Goal: Task Accomplishment & Management: Manage account settings

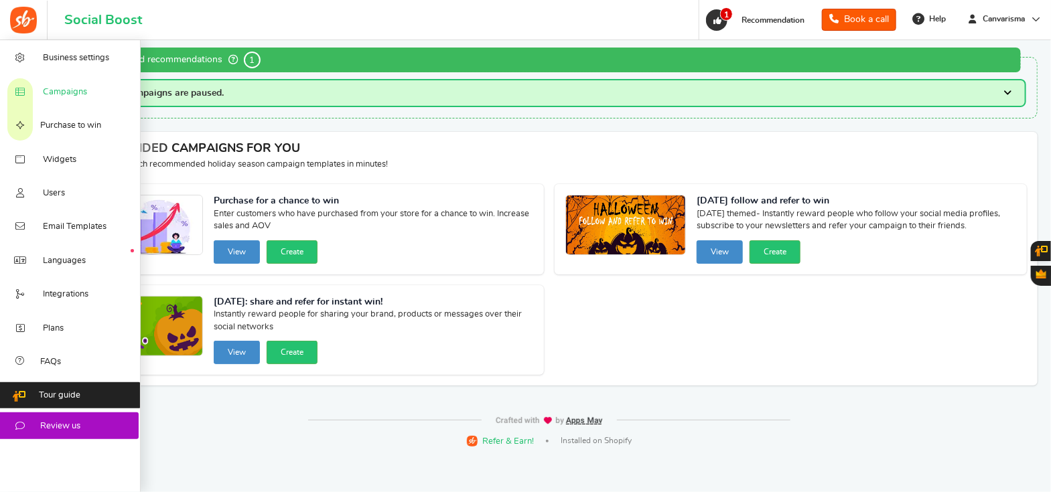
click at [74, 96] on span "Campaigns" at bounding box center [65, 92] width 44 height 12
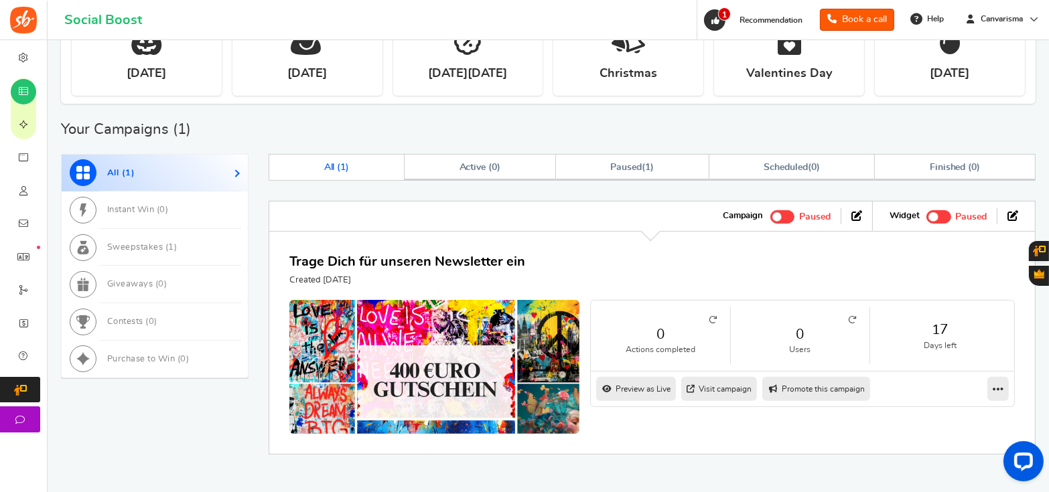
scroll to position [419, 0]
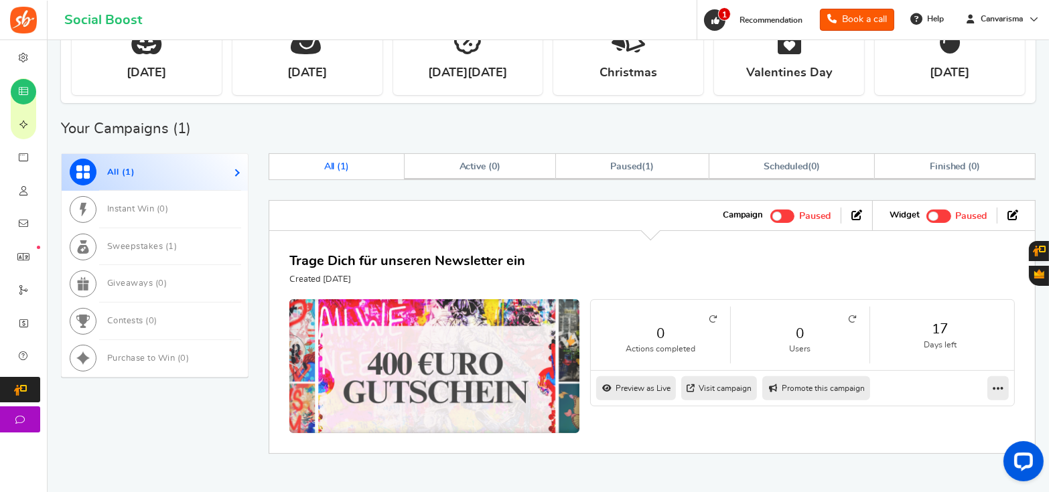
click at [502, 354] on img at bounding box center [434, 382] width 435 height 248
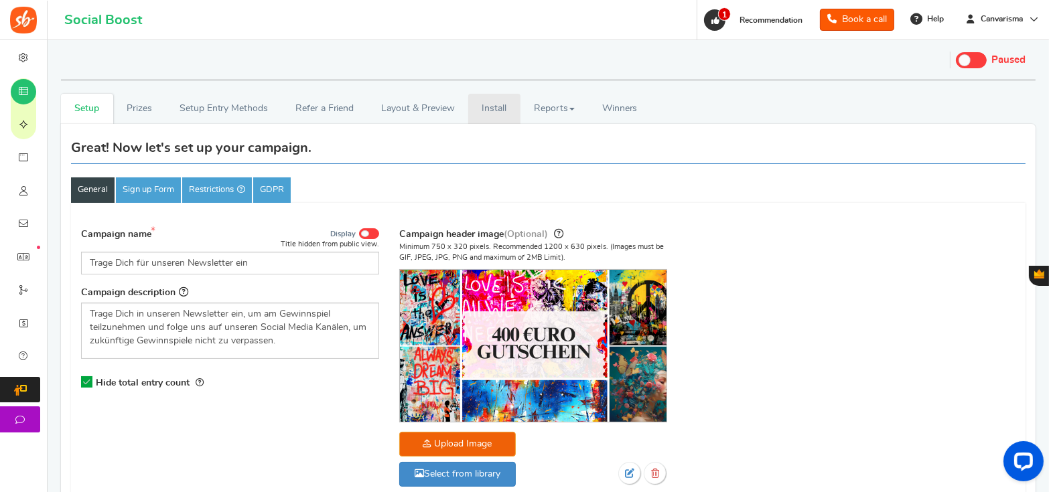
click at [512, 115] on link "Install" at bounding box center [494, 109] width 52 height 30
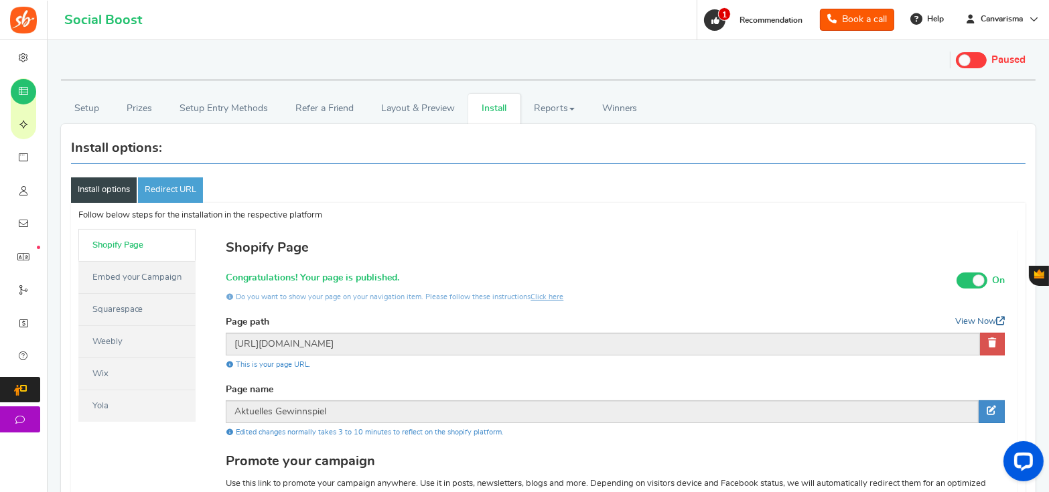
click at [970, 322] on link "View Now" at bounding box center [980, 322] width 50 height 12
click at [974, 319] on link "View Now" at bounding box center [980, 322] width 50 height 12
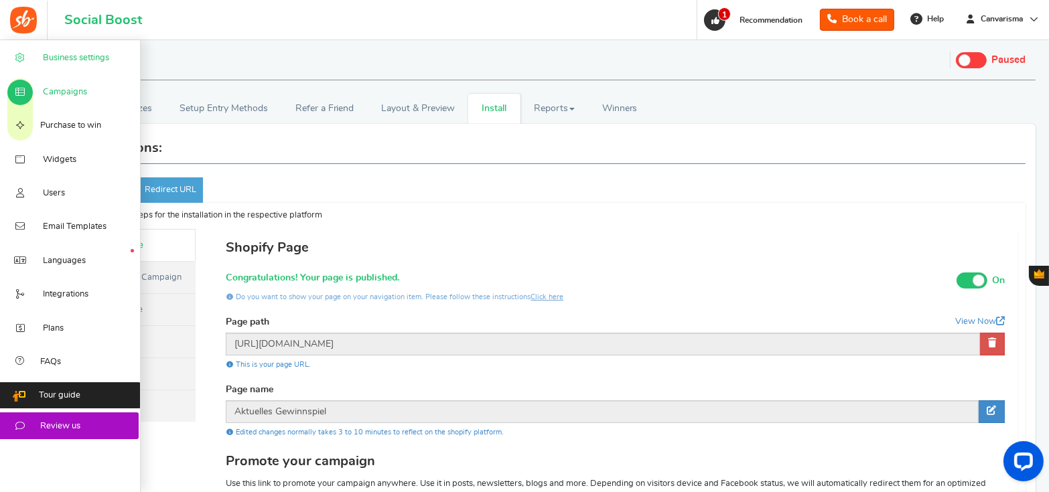
click at [47, 69] on link "Business settings" at bounding box center [70, 57] width 141 height 33
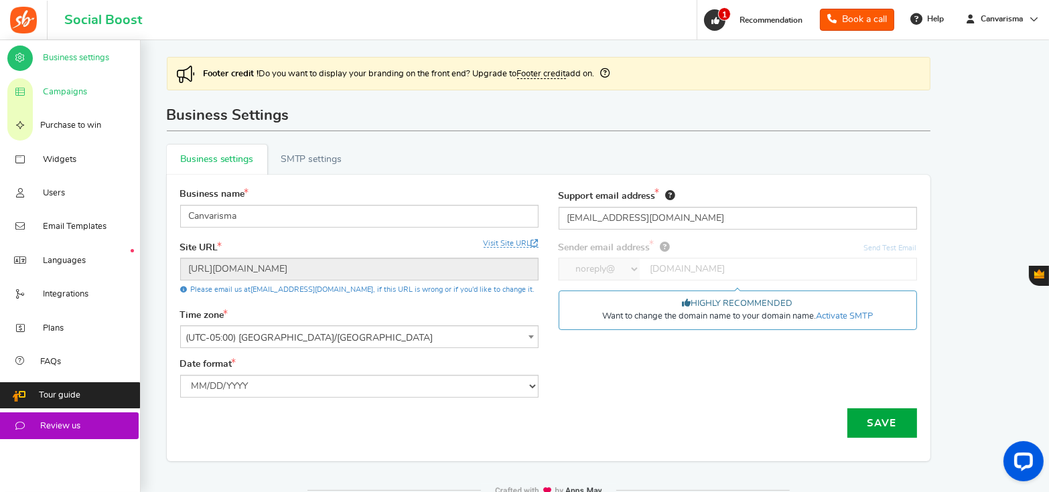
click at [82, 91] on span "Campaigns" at bounding box center [65, 92] width 44 height 12
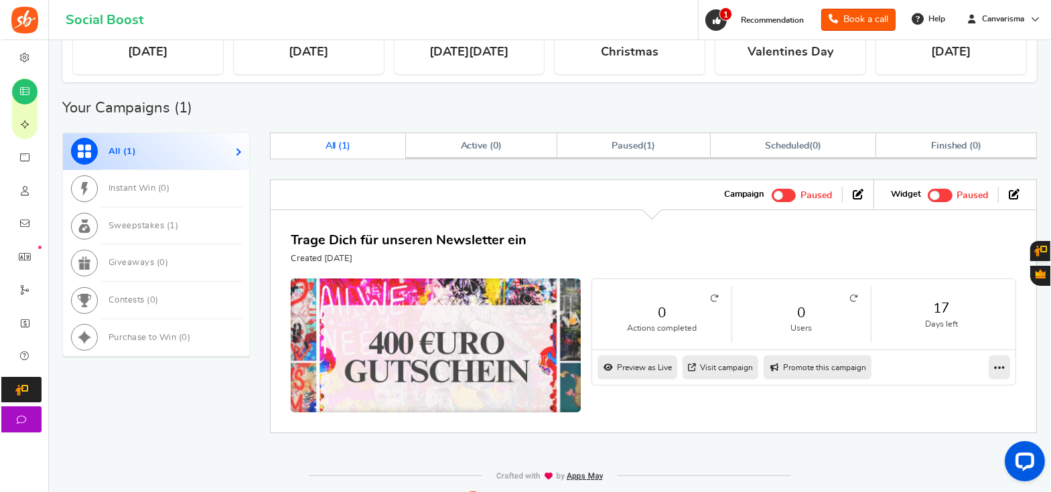
scroll to position [459, 0]
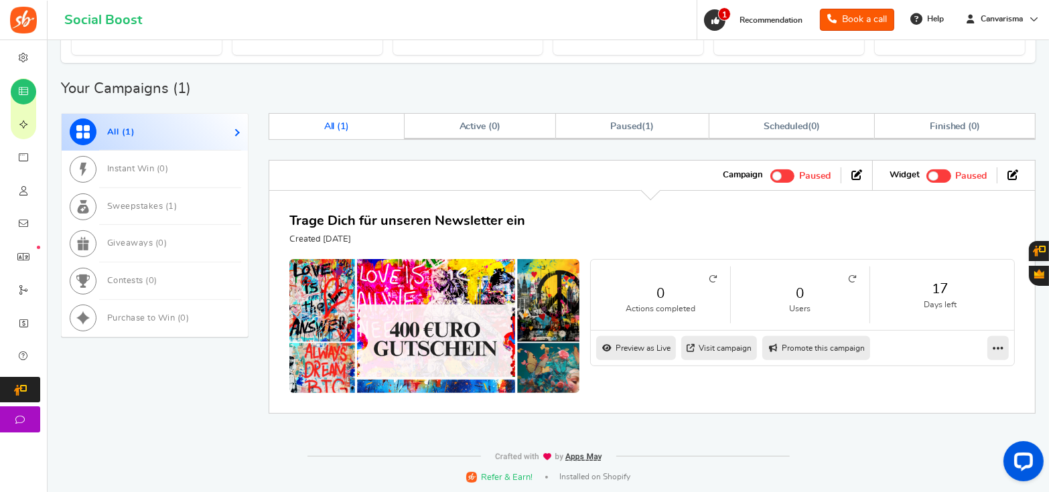
click at [817, 351] on link "Promote this campaign" at bounding box center [816, 348] width 108 height 24
type input "[URL][DOMAIN_NAME]"
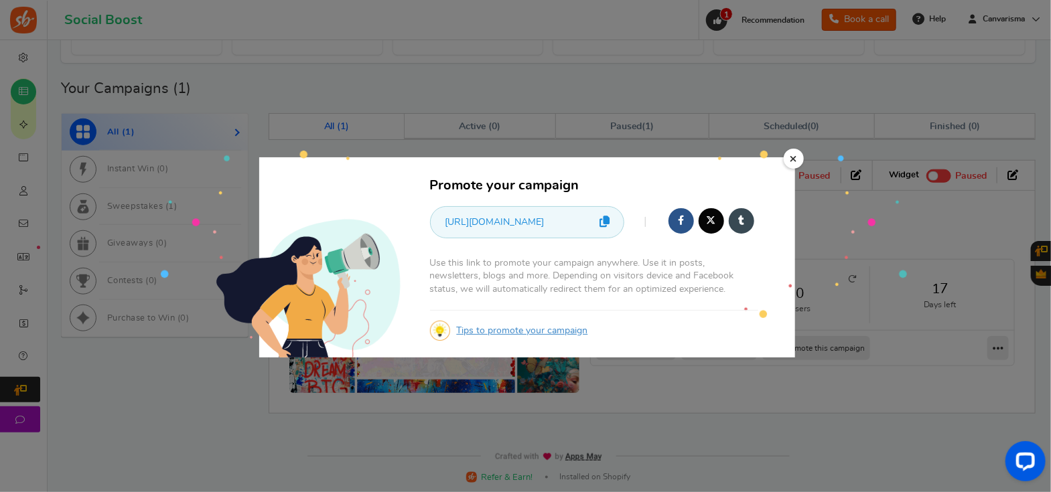
click at [603, 225] on icon at bounding box center [605, 221] width 10 height 11
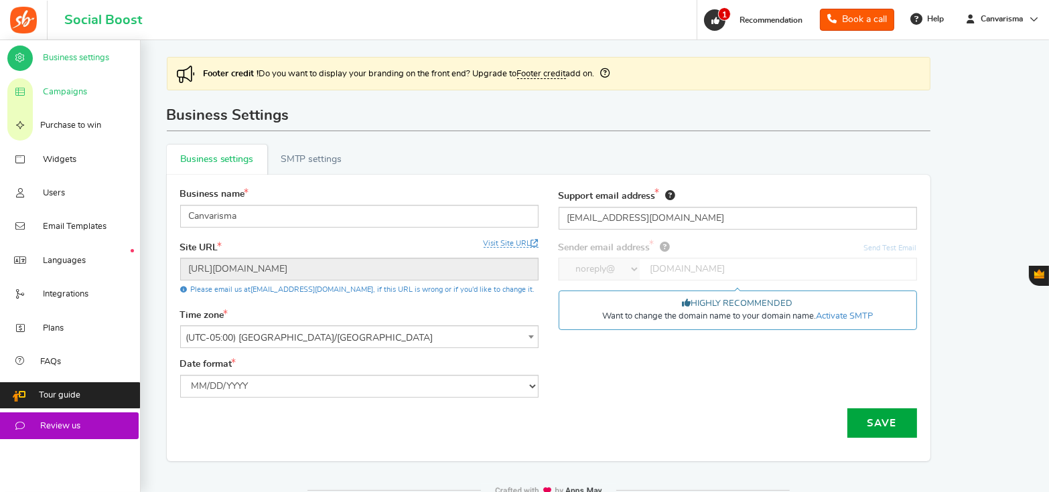
click at [96, 94] on link "Campaigns" at bounding box center [70, 90] width 141 height 33
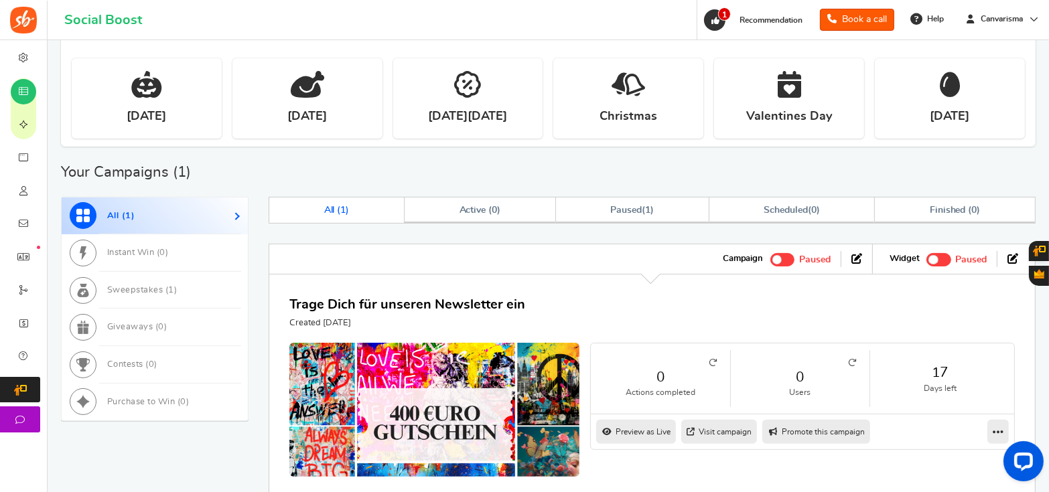
scroll to position [459, 0]
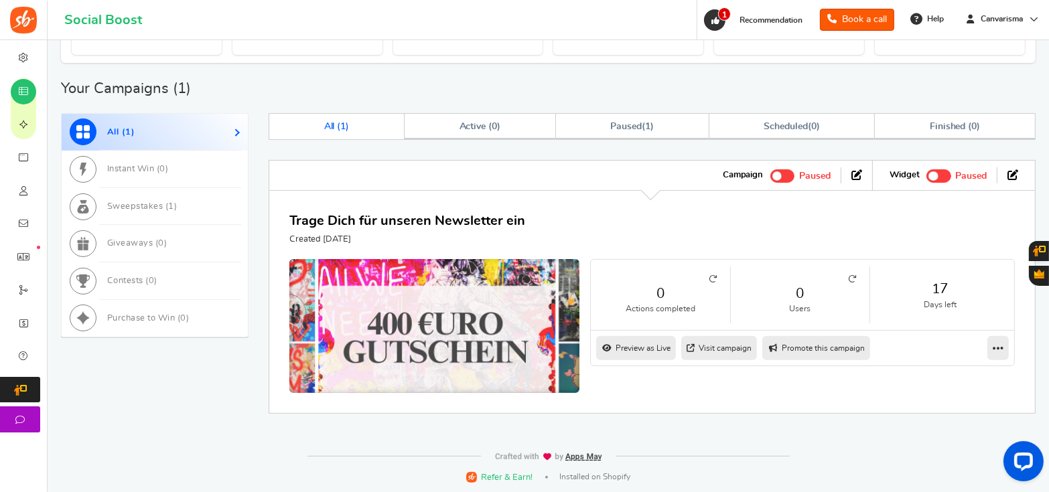
click at [385, 281] on img at bounding box center [434, 342] width 435 height 248
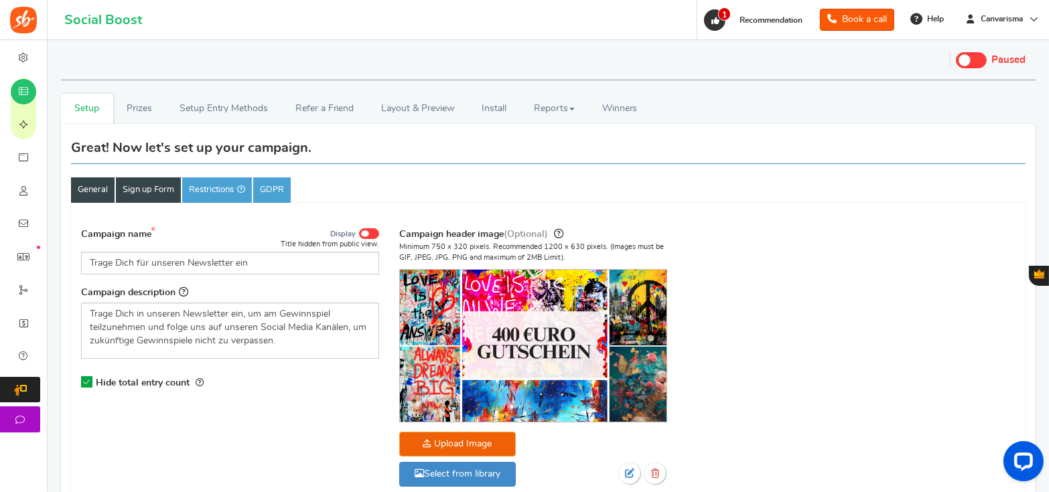
click at [116, 194] on link "Sign up Form" at bounding box center [148, 189] width 65 height 25
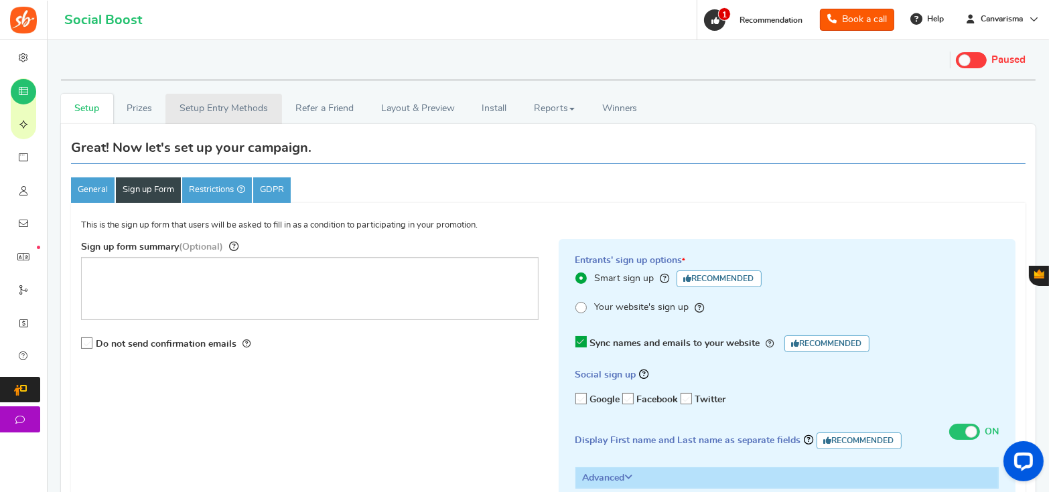
click at [167, 108] on link "Setup Entry Methods" at bounding box center [223, 109] width 116 height 30
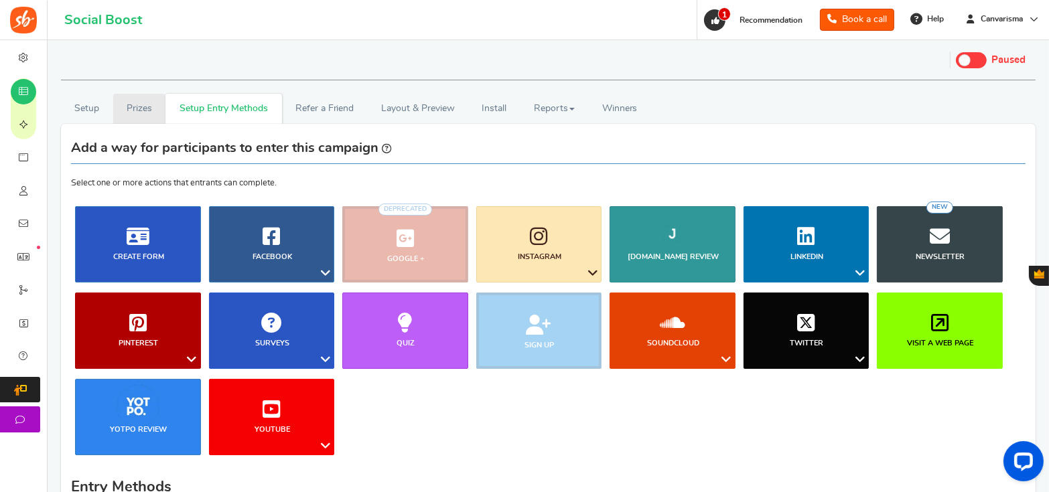
click at [137, 110] on link "Prizes" at bounding box center [139, 109] width 53 height 30
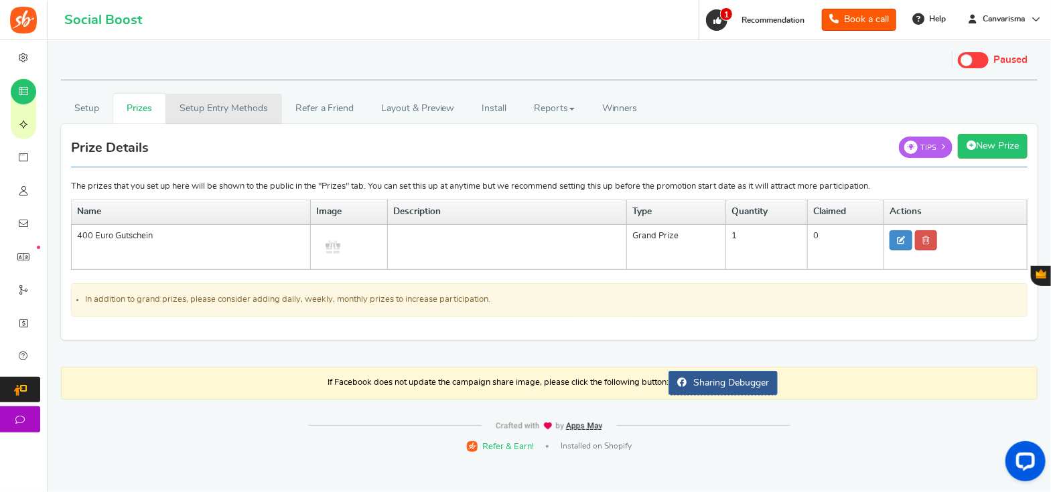
click at [196, 108] on link "Setup Entry Methods" at bounding box center [223, 109] width 116 height 30
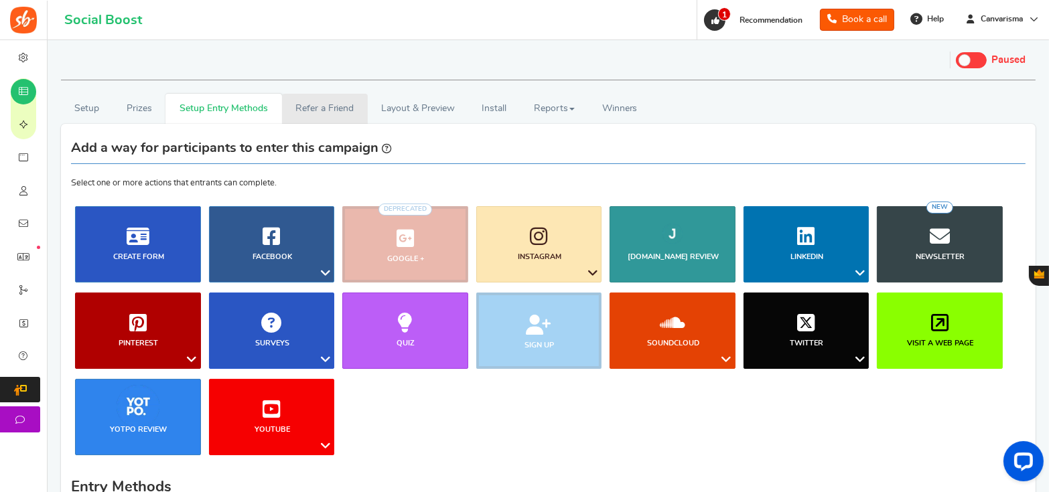
click at [300, 96] on link "Refer a Friend" at bounding box center [325, 109] width 86 height 30
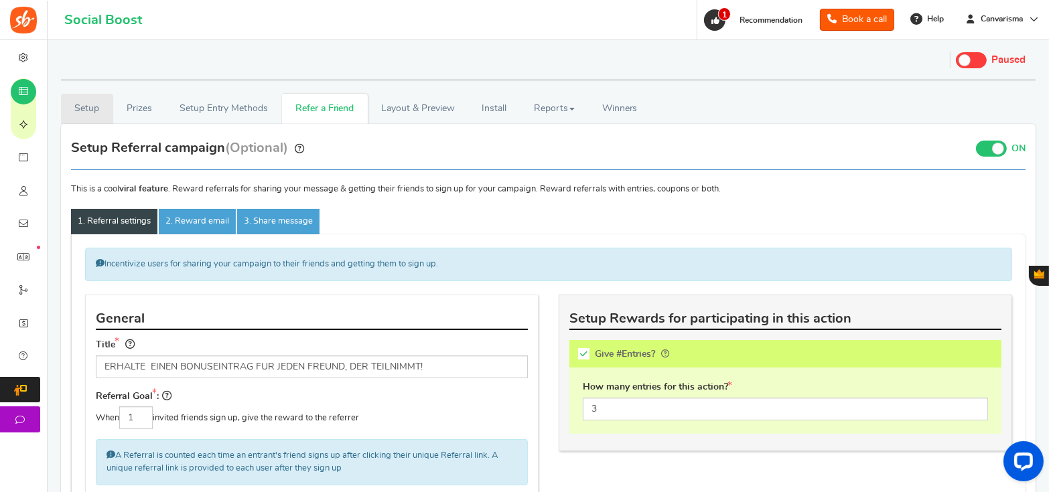
click at [101, 108] on link "Setup" at bounding box center [87, 109] width 52 height 30
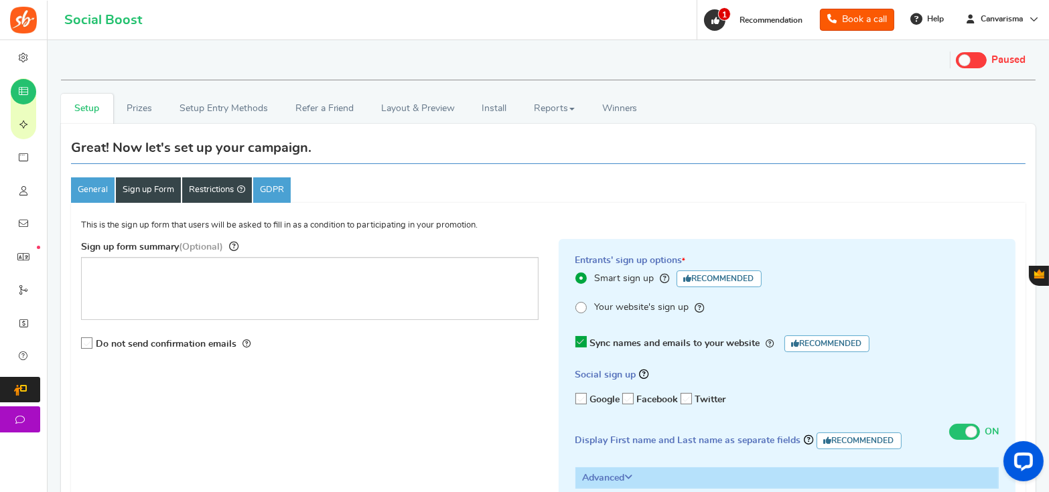
click at [209, 190] on link "Restrictions" at bounding box center [217, 189] width 70 height 25
